Goal: Complete application form

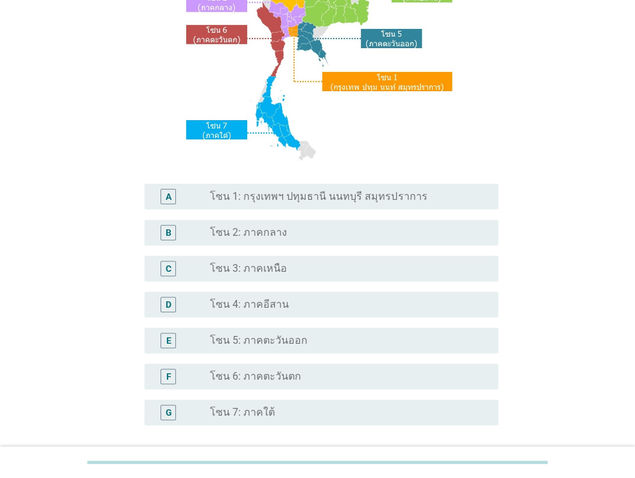
scroll to position [193, 0]
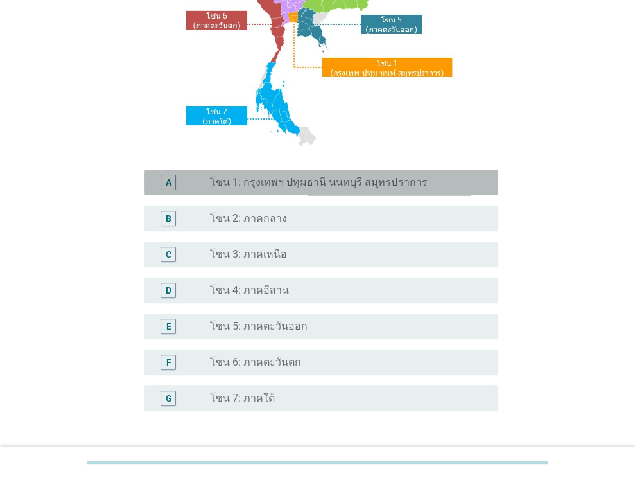
click at [336, 179] on label "โซน 1: กรุงเทพฯ ปทุมธานี นนทบุรี สมุทรปราการ" at bounding box center [318, 182] width 217 height 13
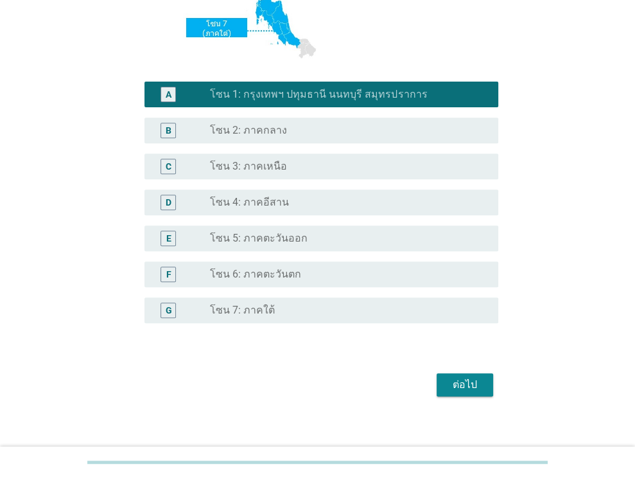
scroll to position [291, 0]
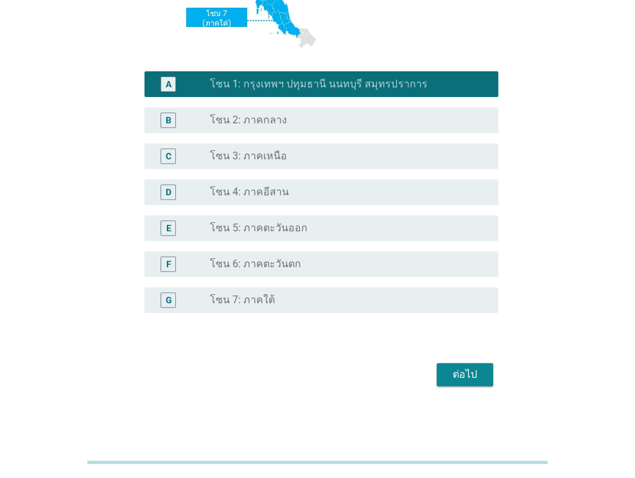
click at [442, 380] on button "ต่อไป" at bounding box center [465, 374] width 57 height 23
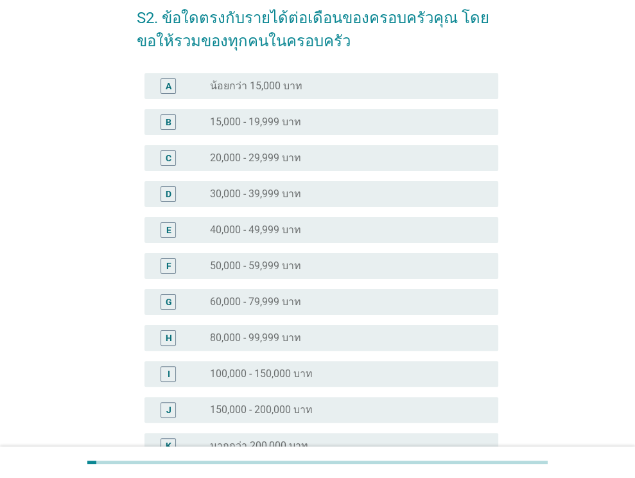
scroll to position [64, 0]
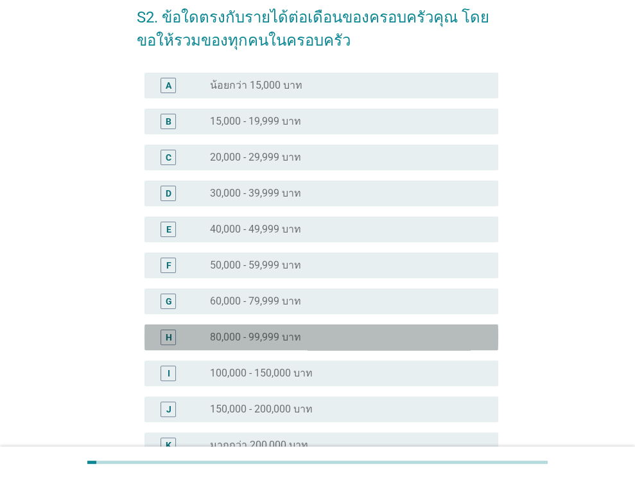
click at [312, 335] on div "radio_button_unchecked 80,000 - 99,999 บาท" at bounding box center [344, 337] width 268 height 13
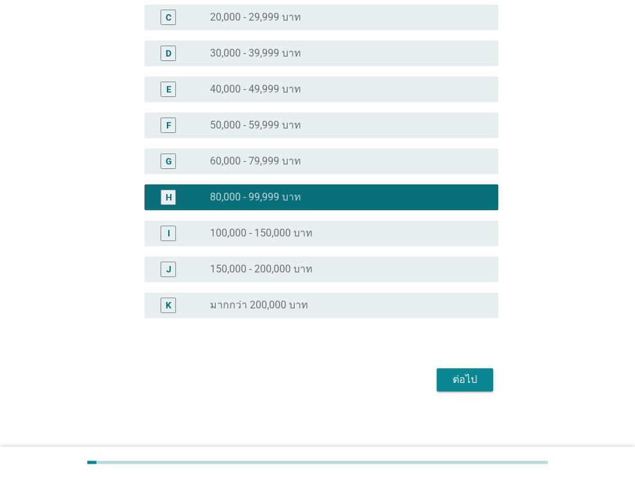
scroll to position [209, 0]
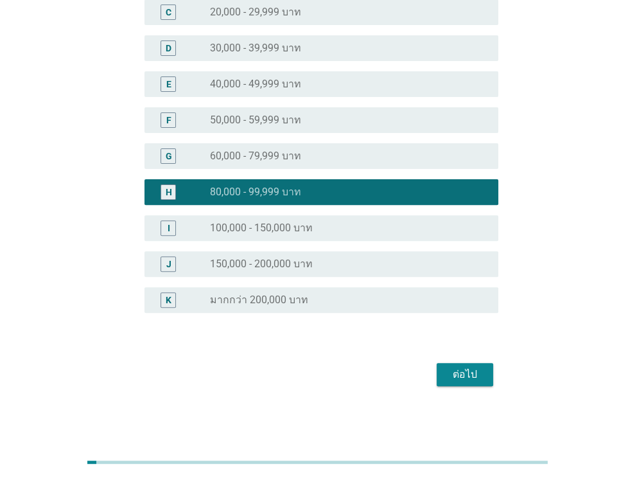
click at [466, 372] on div "ต่อไป" at bounding box center [465, 374] width 36 height 15
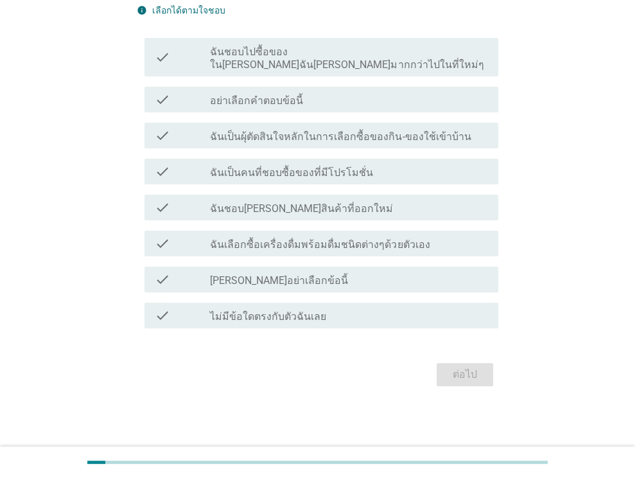
scroll to position [0, 0]
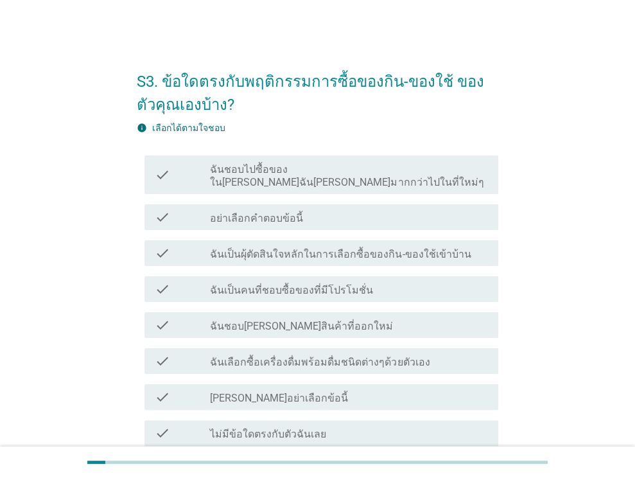
click at [324, 164] on label "ฉันชอบไปซื้อของใน[PERSON_NAME]ฉัน[PERSON_NAME]มากกว่าไปในที่ใหม่ๆ" at bounding box center [349, 176] width 278 height 26
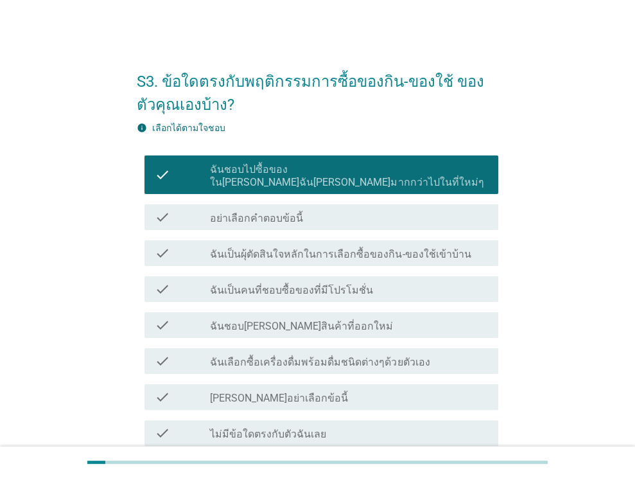
click at [359, 248] on label "ฉันเป็นผุ้ตัดสินใจหลักในการเลือกซื้อของกิน-ของใช้เข้าบ้าน" at bounding box center [340, 254] width 261 height 13
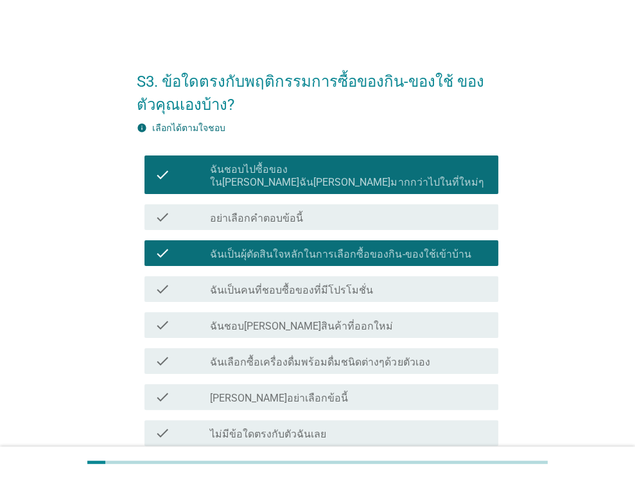
click at [357, 284] on label "ฉันเป็นคนที่ชอบซื้อของที่มีโปรโมชั่น" at bounding box center [291, 290] width 163 height 13
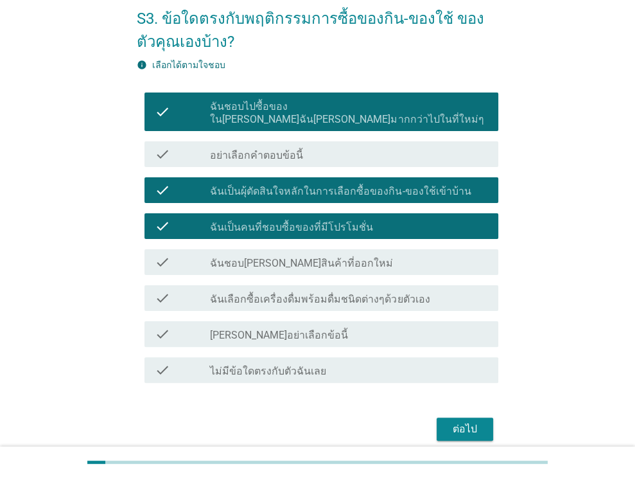
scroll to position [64, 0]
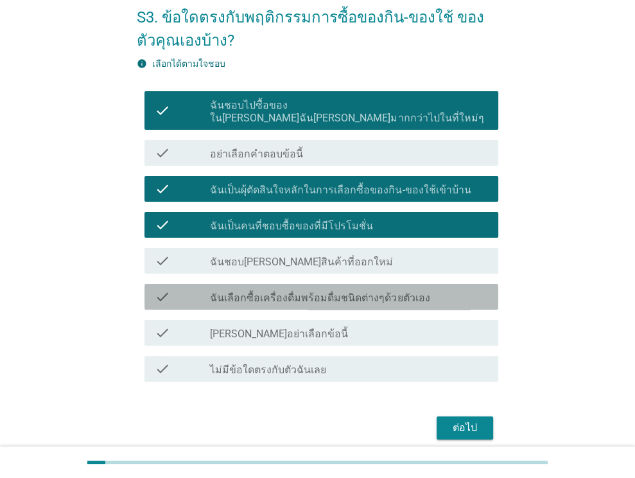
drag, startPoint x: 355, startPoint y: 285, endPoint x: 360, endPoint y: 292, distance: 8.2
click at [355, 292] on label "ฉันเลือกซื้อเครื่องดื่มพร้อมดื่มชนิดต่างๆด้วยตัวเอง" at bounding box center [320, 298] width 220 height 13
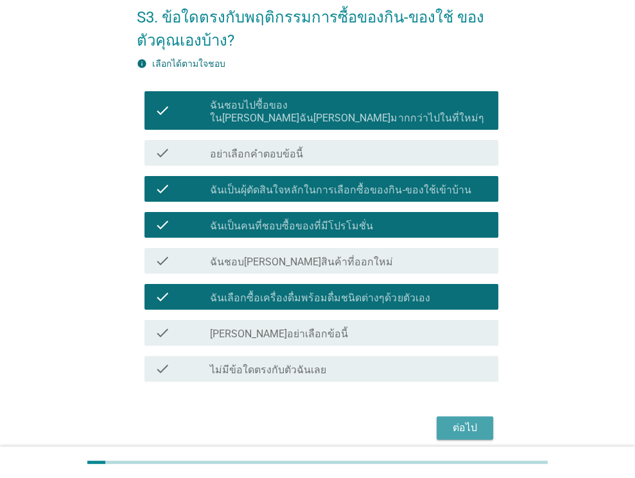
click at [448, 420] on div "ต่อไป" at bounding box center [465, 427] width 36 height 15
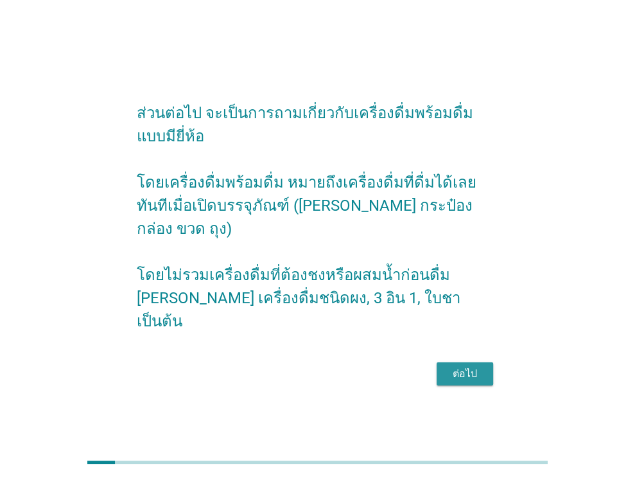
click at [467, 366] on div "ต่อไป" at bounding box center [465, 373] width 36 height 15
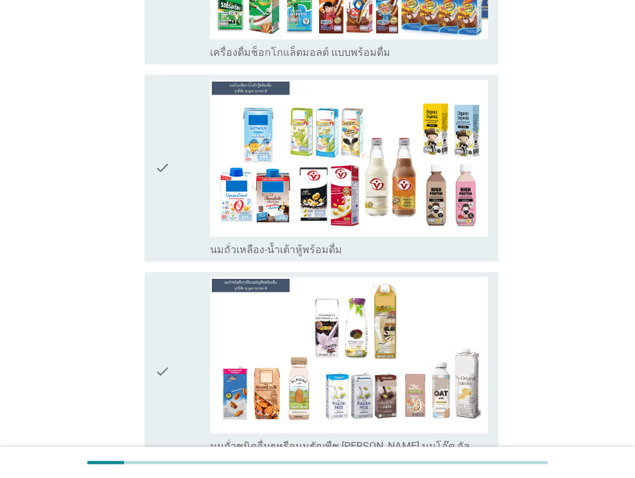
scroll to position [963, 0]
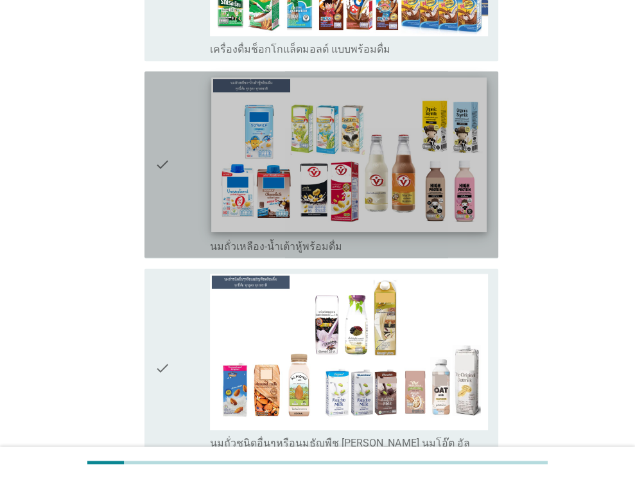
click at [341, 169] on img at bounding box center [349, 154] width 275 height 155
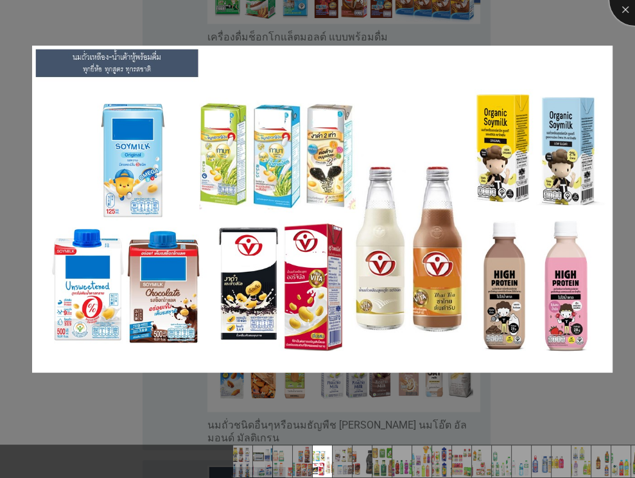
click at [624, 9] on div at bounding box center [634, -1] width 51 height 51
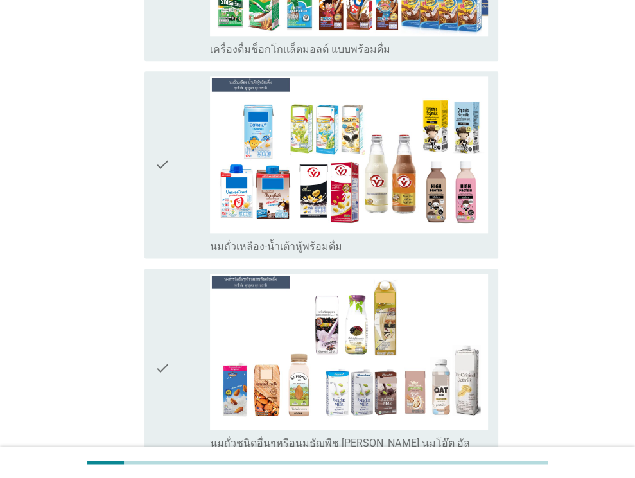
click at [175, 140] on div "check" at bounding box center [183, 164] width 56 height 176
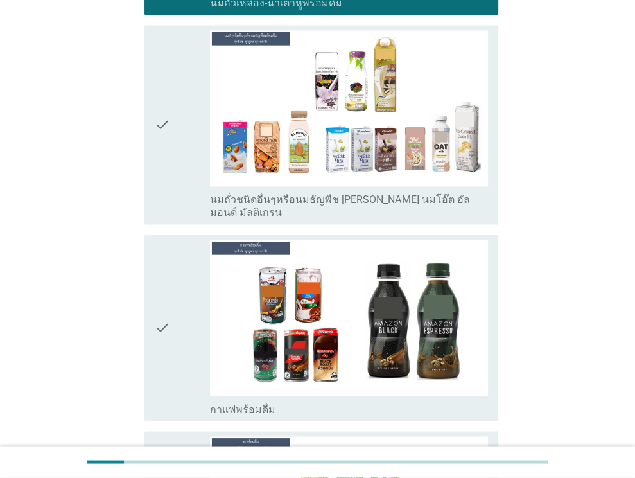
scroll to position [1092, 0]
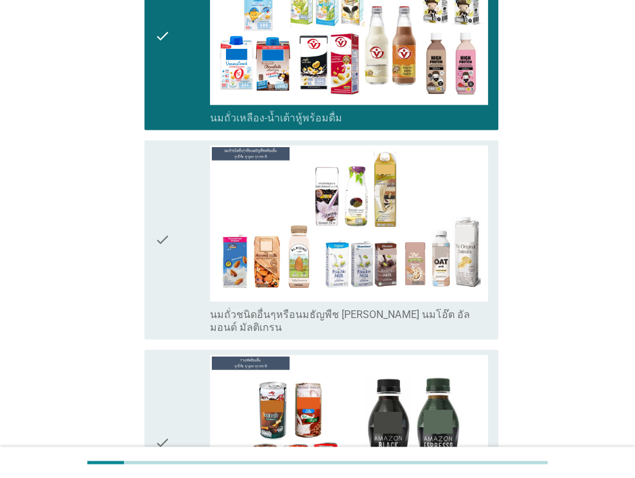
click at [179, 192] on div "check" at bounding box center [183, 239] width 56 height 189
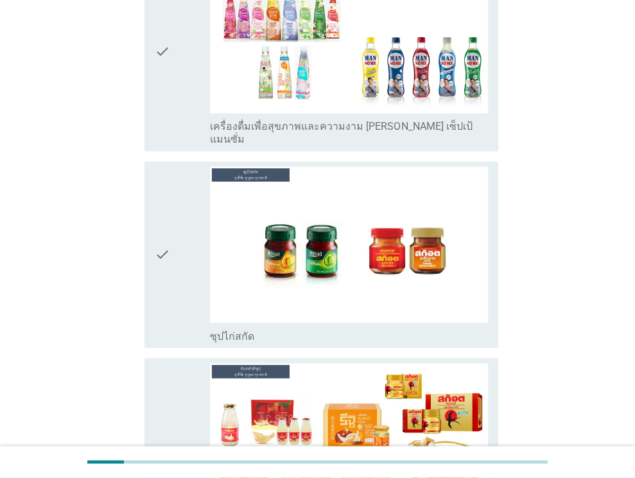
scroll to position [4624, 0]
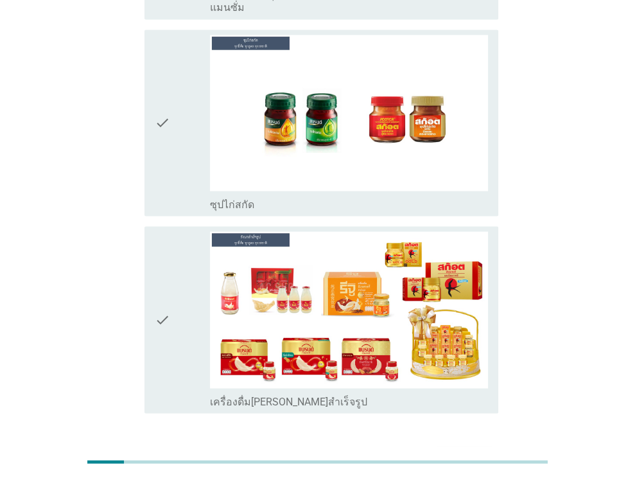
click at [451, 451] on div "ต่อไป" at bounding box center [465, 458] width 36 height 15
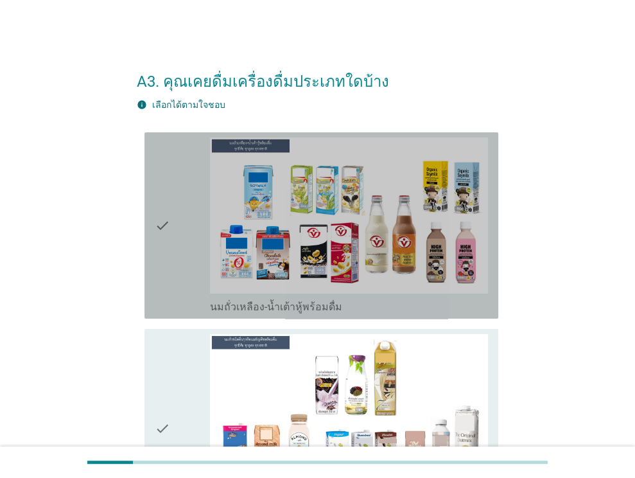
click at [162, 207] on icon "check" at bounding box center [162, 225] width 15 height 176
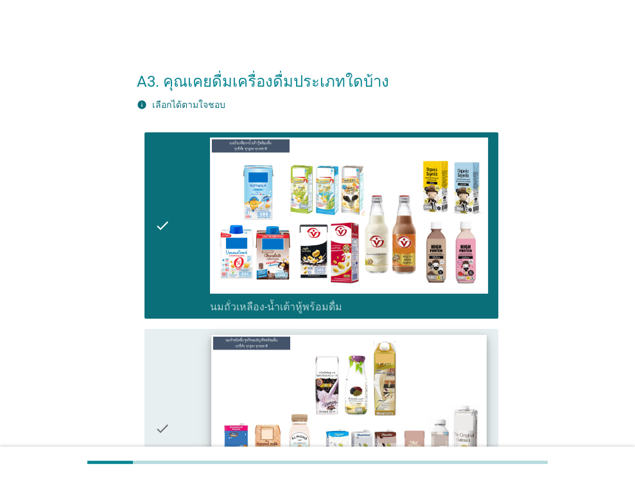
scroll to position [186, 0]
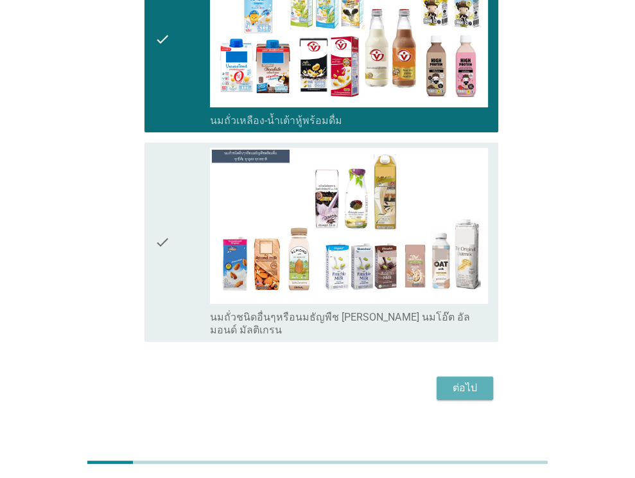
drag, startPoint x: 457, startPoint y: 378, endPoint x: 456, endPoint y: 363, distance: 14.8
click at [457, 380] on div "ต่อไป" at bounding box center [465, 387] width 36 height 15
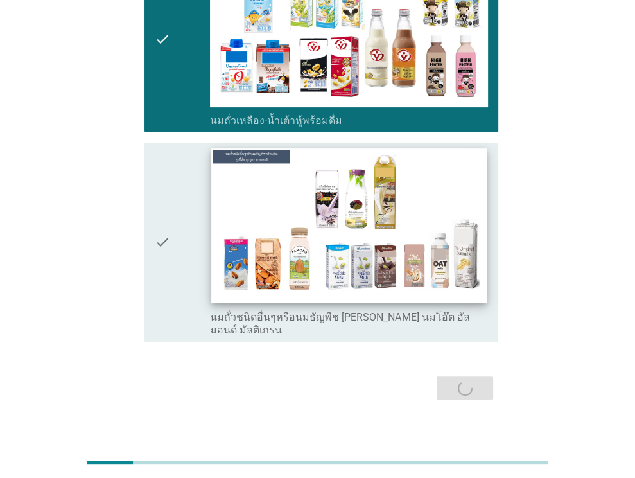
scroll to position [0, 0]
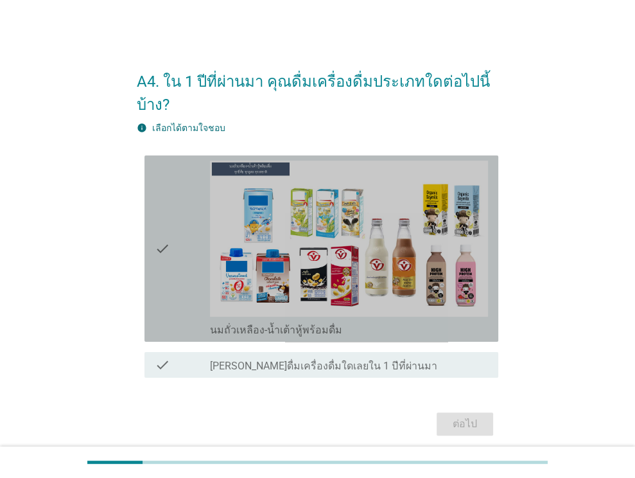
click at [205, 245] on div "check" at bounding box center [183, 249] width 56 height 176
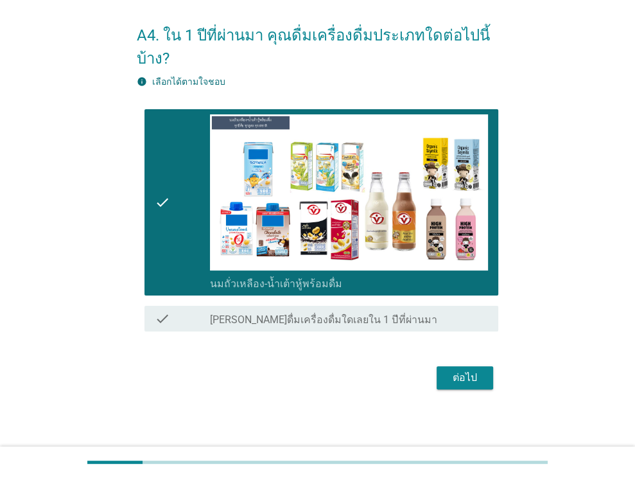
scroll to position [49, 0]
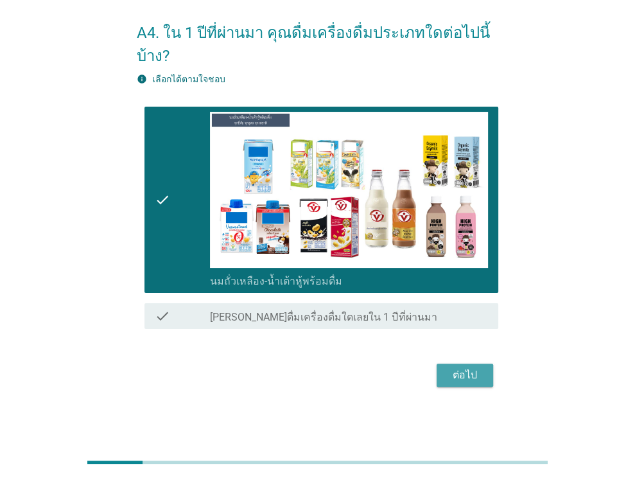
click at [464, 378] on div "ต่อไป" at bounding box center [465, 374] width 36 height 15
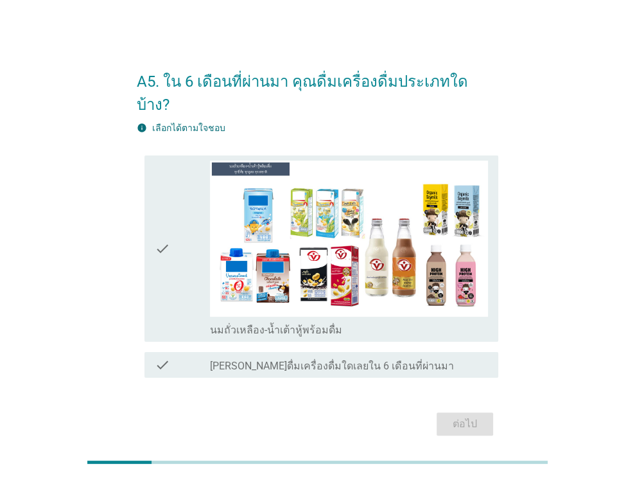
click at [162, 216] on icon "check" at bounding box center [162, 249] width 15 height 176
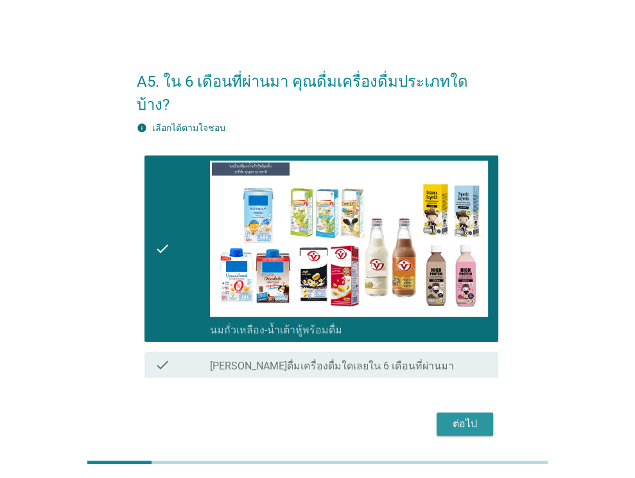
click at [462, 416] on div "ต่อไป" at bounding box center [465, 423] width 36 height 15
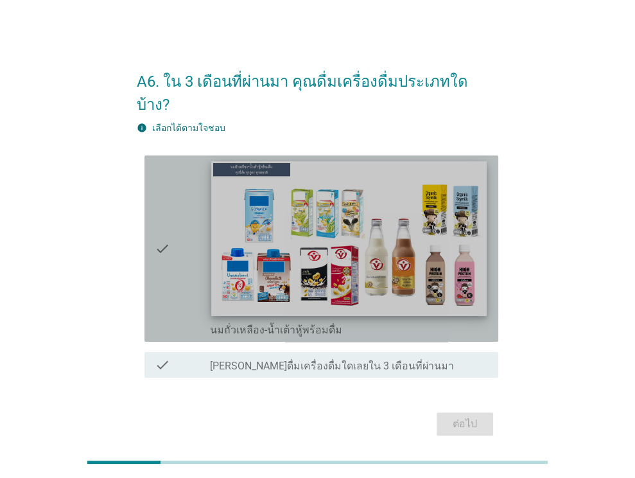
drag, startPoint x: 178, startPoint y: 204, endPoint x: 213, endPoint y: 232, distance: 44.8
click at [177, 204] on div "check" at bounding box center [183, 249] width 56 height 176
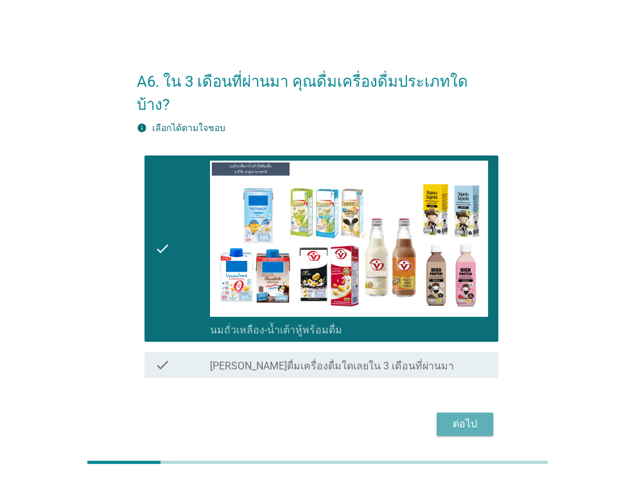
drag, startPoint x: 465, startPoint y: 403, endPoint x: 457, endPoint y: 392, distance: 13.4
click at [463, 416] on div "ต่อไป" at bounding box center [465, 423] width 36 height 15
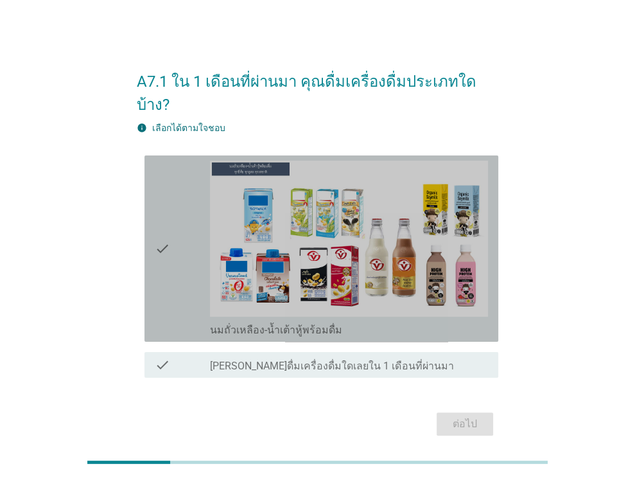
click at [168, 236] on icon "check" at bounding box center [162, 249] width 15 height 176
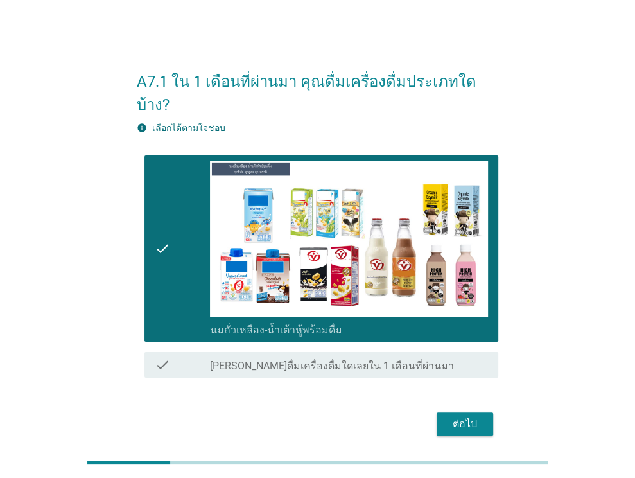
click at [473, 416] on div "ต่อไป" at bounding box center [465, 423] width 36 height 15
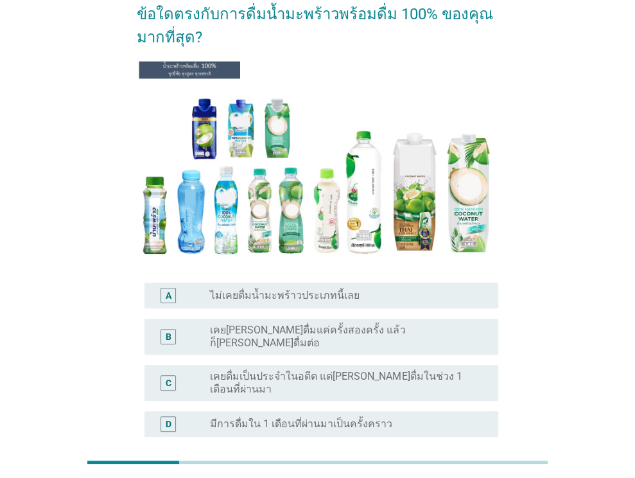
scroll to position [207, 0]
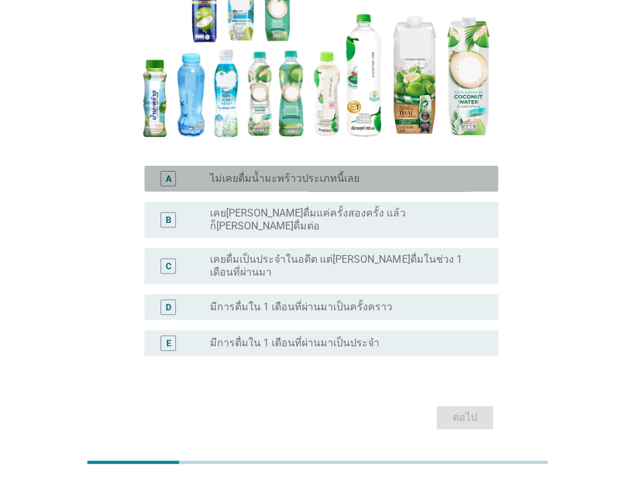
click at [313, 172] on label "ไม่เคยดื่มน้ำมะพร้าวประเภทนี้เลย" at bounding box center [285, 178] width 150 height 13
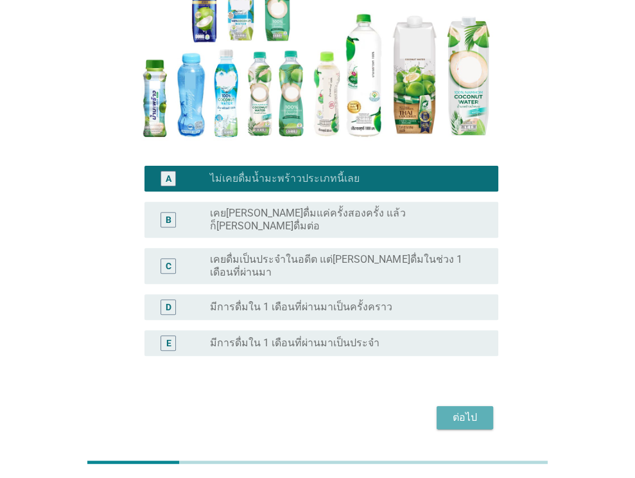
click at [476, 410] on div "ต่อไป" at bounding box center [465, 417] width 36 height 15
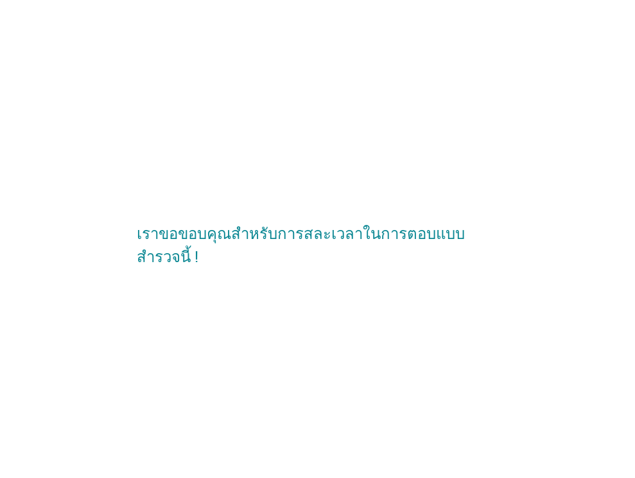
scroll to position [0, 0]
